Goal: Book appointment/travel/reservation

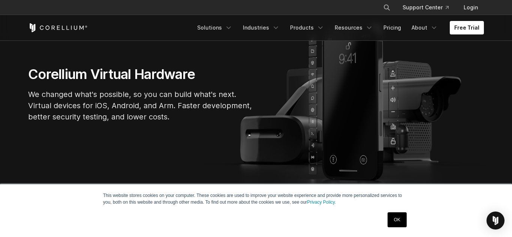
scroll to position [69, 0]
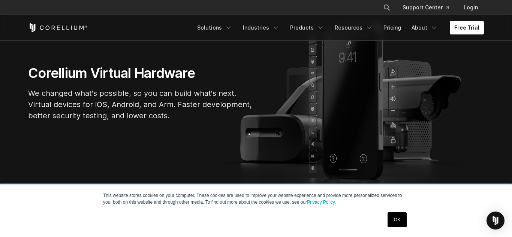
click at [316, 147] on section "Corellium Virtual Hardware We changed what's possible, so you can build what's …" at bounding box center [256, 96] width 512 height 206
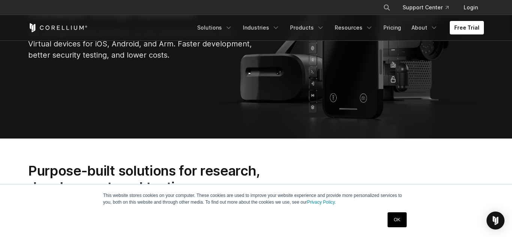
scroll to position [151, 0]
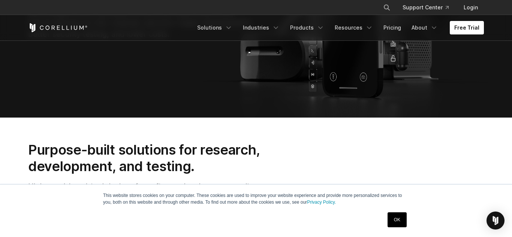
click at [408, 222] on div "OK" at bounding box center [397, 219] width 24 height 19
click at [398, 221] on link "OK" at bounding box center [396, 219] width 19 height 15
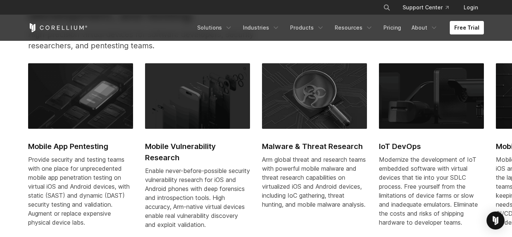
scroll to position [305, 0]
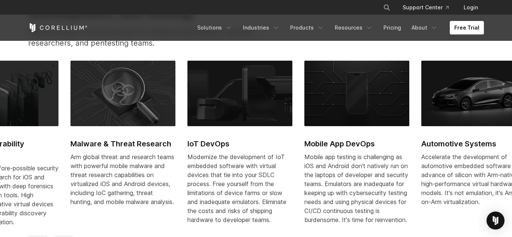
drag, startPoint x: 425, startPoint y: 160, endPoint x: 156, endPoint y: 159, distance: 268.9
click at [187, 159] on div "Modernize the development of IoT embedded software with virtual devices that ti…" at bounding box center [239, 188] width 105 height 72
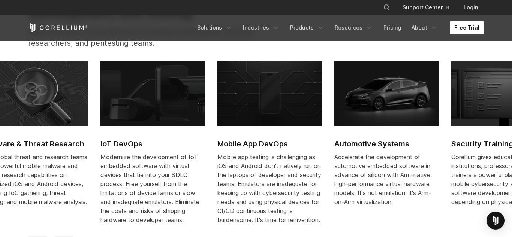
drag, startPoint x: 329, startPoint y: 173, endPoint x: 112, endPoint y: 200, distance: 218.2
click at [112, 200] on div "Modernize the development of IoT embedded software with virtual devices that ti…" at bounding box center [152, 188] width 105 height 72
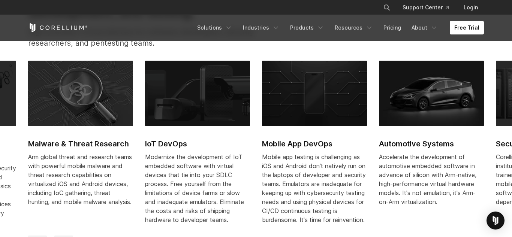
drag, startPoint x: 406, startPoint y: 90, endPoint x: 201, endPoint y: 136, distance: 210.4
click at [201, 136] on div "Mobile App Pentesting Provide security and testing teams with one place for unp…" at bounding box center [203, 148] width 818 height 175
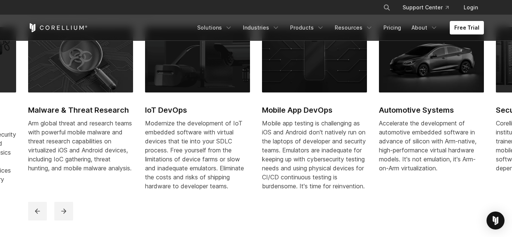
scroll to position [337, 0]
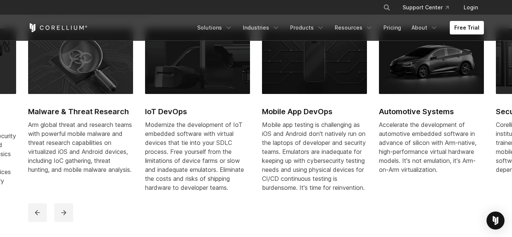
drag, startPoint x: 148, startPoint y: 142, endPoint x: 434, endPoint y: 160, distance: 286.7
click at [434, 160] on div "Mobile App Pentesting Provide security and testing teams with one place for unp…" at bounding box center [203, 115] width 818 height 175
click at [42, 213] on button "previous" at bounding box center [37, 212] width 19 height 19
click at [43, 220] on button "previous" at bounding box center [37, 212] width 19 height 19
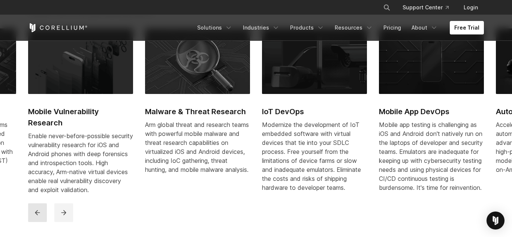
click at [43, 220] on button "previous" at bounding box center [37, 212] width 19 height 19
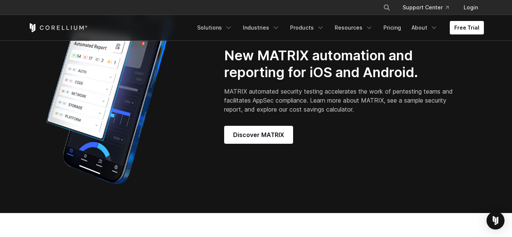
scroll to position [606, 0]
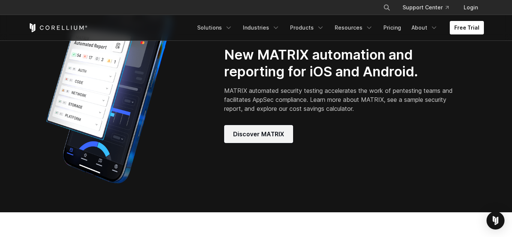
click at [261, 139] on span "Discover MATRIX" at bounding box center [258, 134] width 51 height 9
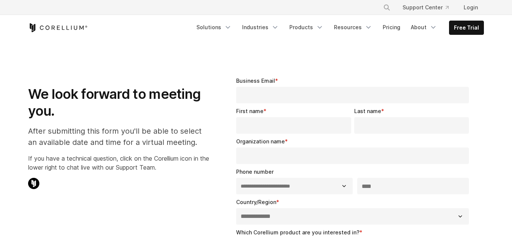
select select "**"
